Goal: Task Accomplishment & Management: Use online tool/utility

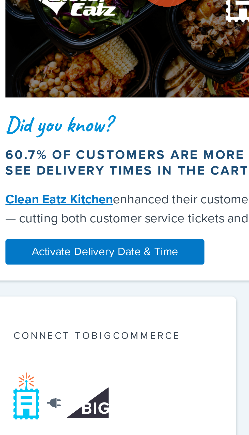
scroll to position [187, 0]
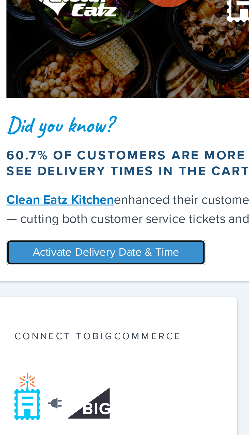
click at [130, 127] on link "Activate Delivery Date & Time" at bounding box center [112, 128] width 63 height 8
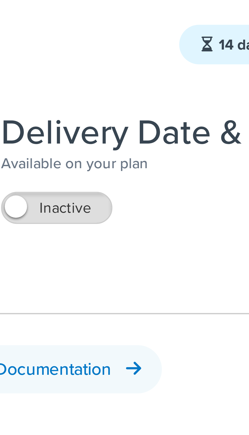
click at [118, 42] on label "Inactive" at bounding box center [115, 43] width 22 height 6
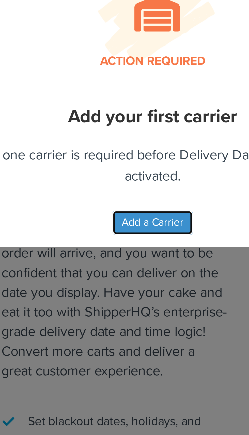
click at [131, 105] on button "Add a Carrier" at bounding box center [124, 104] width 27 height 8
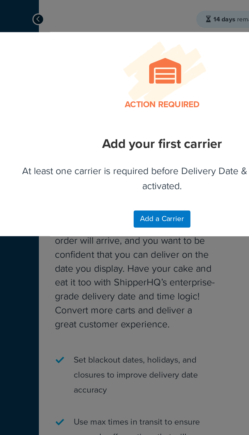
click at [131, 128] on div "Action required Add your first carrier At least one carrier is required before …" at bounding box center [124, 217] width 249 height 435
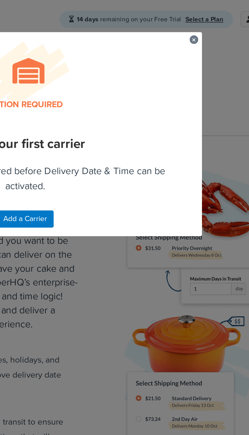
click at [204, 18] on button "button" at bounding box center [202, 17] width 1 height 1
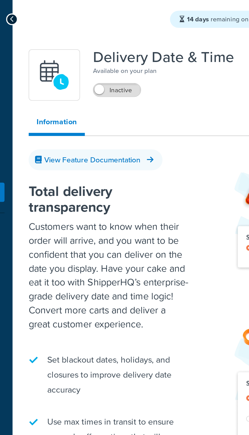
click at [118, 43] on label "Inactive" at bounding box center [115, 43] width 22 height 6
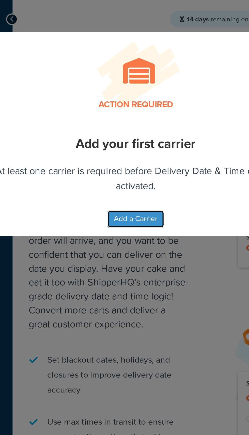
click at [129, 104] on button "Add a Carrier" at bounding box center [124, 104] width 27 height 8
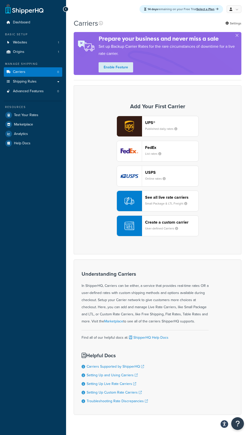
scroll to position [1, 0]
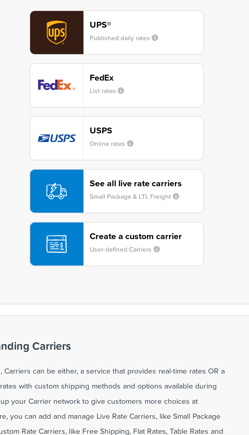
click at [161, 174] on div "USPS Online rates" at bounding box center [171, 175] width 53 height 12
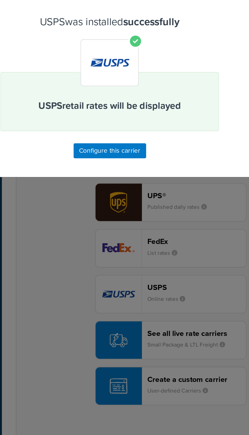
scroll to position [1, 0]
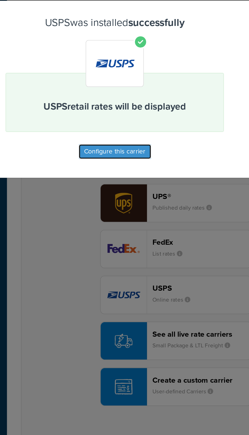
click at [135, 98] on button "Configure this carrier" at bounding box center [124, 97] width 39 height 8
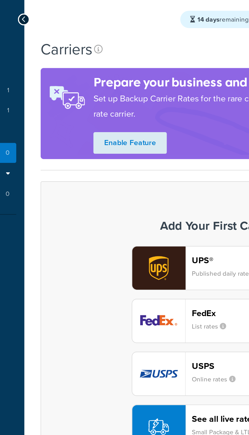
scroll to position [1, 0]
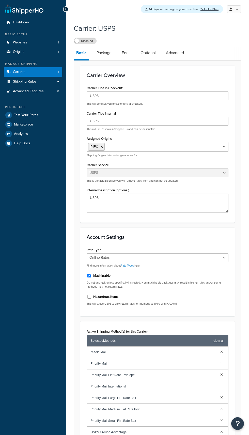
select select "usps"
select select "ONLINE"
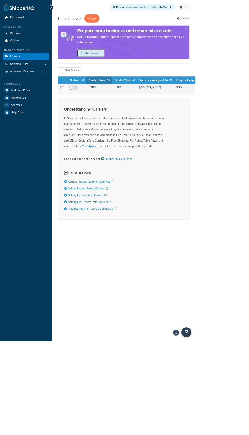
click at [117, 69] on link "Enable Feature" at bounding box center [116, 68] width 35 height 10
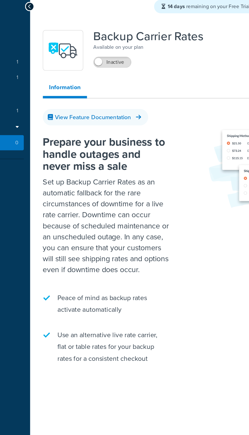
click at [115, 41] on label "Inactive" at bounding box center [115, 43] width 22 height 6
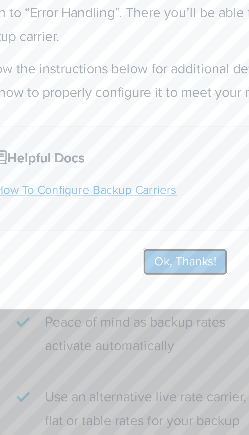
click at [123, 167] on button "Ok, Thanks!" at bounding box center [124, 167] width 25 height 8
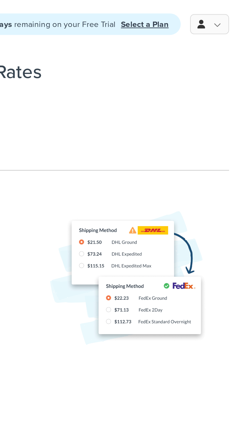
click at [236, 8] on link at bounding box center [234, 9] width 15 height 8
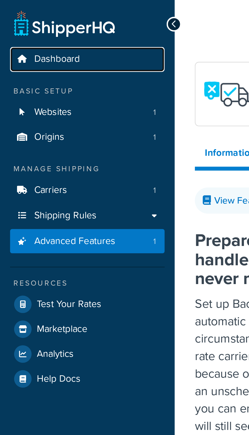
click at [28, 24] on span "Dashboard" at bounding box center [21, 22] width 17 height 4
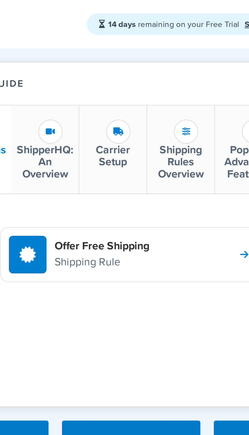
click at [162, 90] on h4 "Offer Free Shipping" at bounding box center [147, 93] width 36 height 6
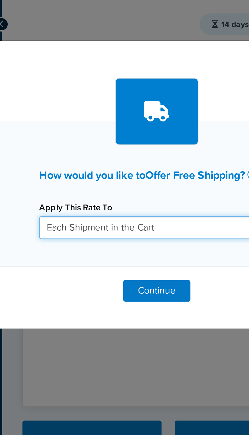
click at [134, 85] on select "Each Shipment in the Cart Each Shipping Group in the Cart Each Item within a Sh…" at bounding box center [124, 86] width 89 height 9
click at [80, 82] on select "Each Shipment in the Cart Each Shipping Group in the Cart Each Item within a Sh…" at bounding box center [124, 86] width 89 height 9
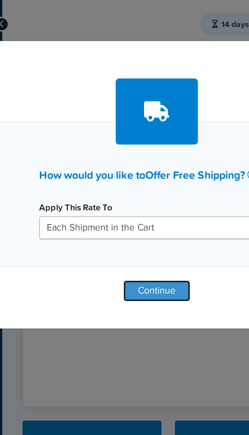
click at [126, 109] on button "Continue" at bounding box center [124, 110] width 25 height 8
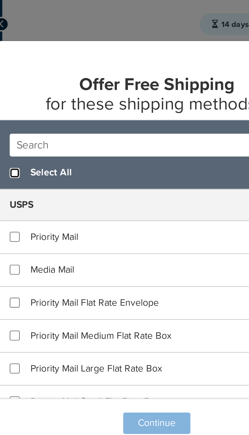
click at [71, 66] on input "checkbox" at bounding box center [71, 65] width 4 height 4
checkbox input "true"
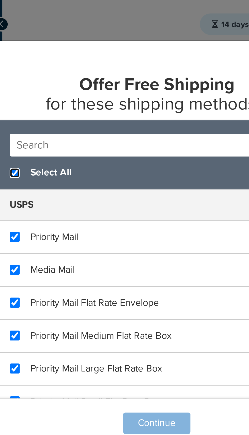
checkbox input "true"
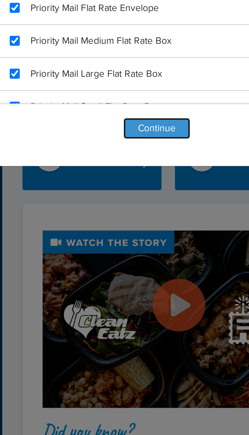
click at [130, 159] on button "Continue" at bounding box center [124, 160] width 25 height 8
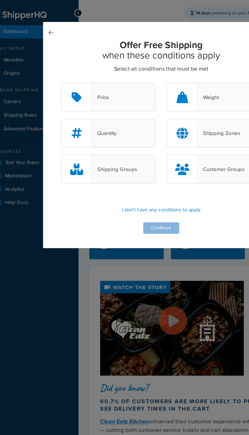
click at [135, 165] on div "Offer Free Shipping when these conditions apply Select all conditions that must…" at bounding box center [125, 96] width 142 height 137
click at [130, 161] on div "Offer Free Shipping when these conditions apply Select all conditions that must…" at bounding box center [125, 96] width 142 height 137
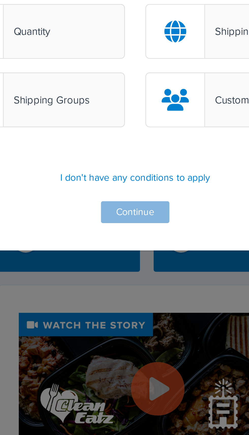
click at [127, 161] on div "Offer Free Shipping when these conditions apply Select all conditions that must…" at bounding box center [125, 96] width 142 height 137
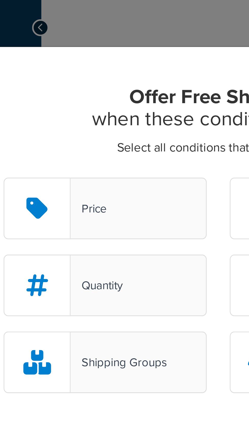
click at [97, 70] on div "Price" at bounding box center [87, 69] width 67 height 20
click at [0, 0] on input "Price" at bounding box center [0, 0] width 0 height 0
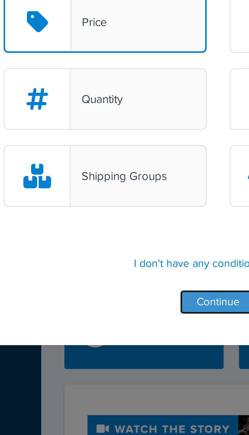
click at [120, 161] on button "Continue" at bounding box center [124, 161] width 25 height 8
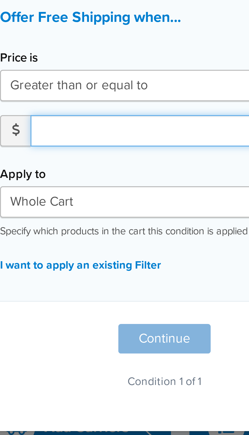
click at [109, 88] on input "number" at bounding box center [129, 89] width 82 height 9
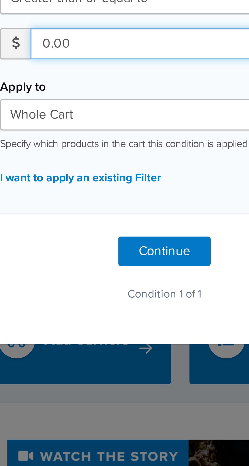
type input "0.00"
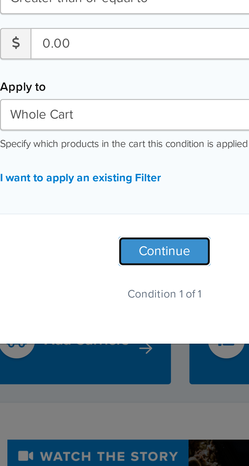
click at [127, 146] on button "Continue" at bounding box center [124, 147] width 25 height 8
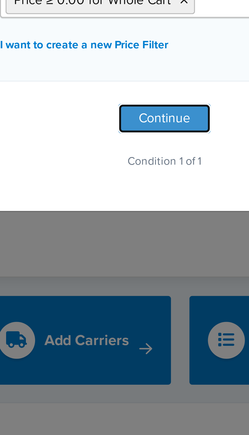
click at [128, 109] on button "Continue" at bounding box center [124, 110] width 25 height 8
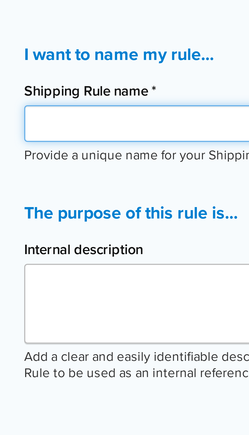
click at [120, 68] on input "Shipping Rule name *" at bounding box center [124, 69] width 89 height 9
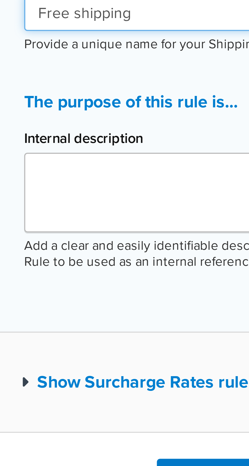
type input "Free shipping"
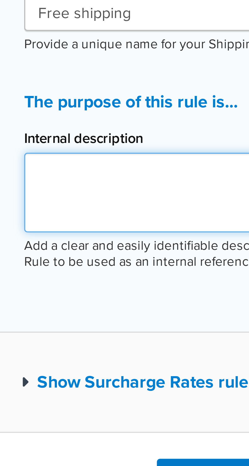
click at [114, 107] on textarea "Internal description" at bounding box center [124, 112] width 89 height 19
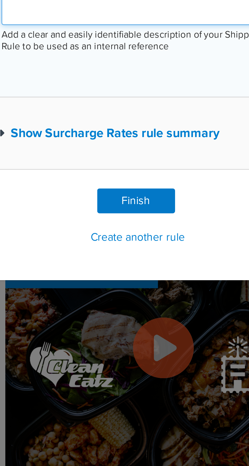
type textarea "Free Shipping"
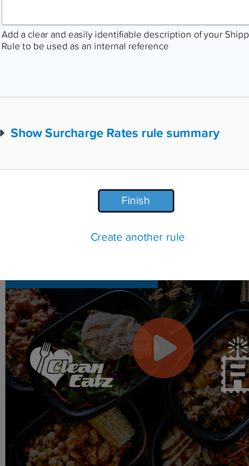
click at [131, 177] on button "Finish" at bounding box center [123, 179] width 25 height 8
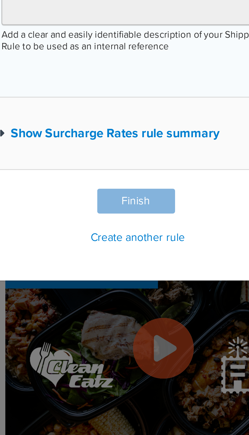
type input "Free shipping"
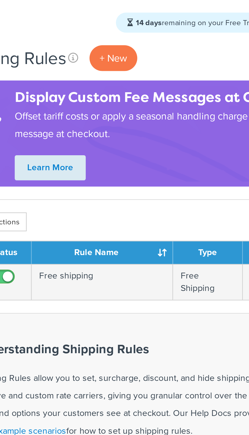
click at [140, 24] on p "+ New" at bounding box center [138, 23] width 19 height 10
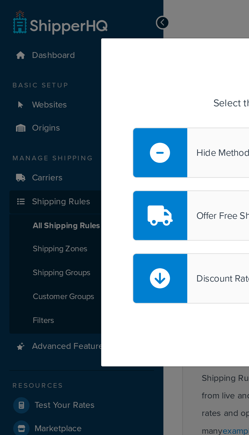
click at [21, 32] on div "I want to... Select the action you would like to perform Hide Methods Override …" at bounding box center [124, 217] width 249 height 435
click at [67, 8] on div "I want to... Select the action you would like to perform Hide Methods Override …" at bounding box center [124, 217] width 249 height 435
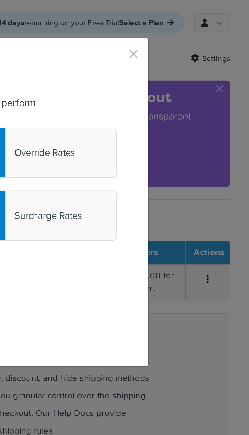
click at [195, 24] on button "button" at bounding box center [194, 23] width 1 height 1
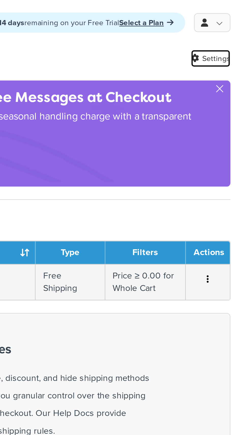
click at [238, 22] on link "Settings" at bounding box center [233, 23] width 16 height 7
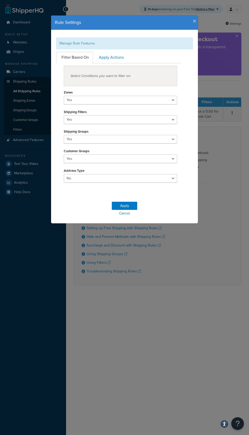
click at [195, 21] on icon "button" at bounding box center [195, 21] width 4 height 5
